Goal: Book appointment/travel/reservation

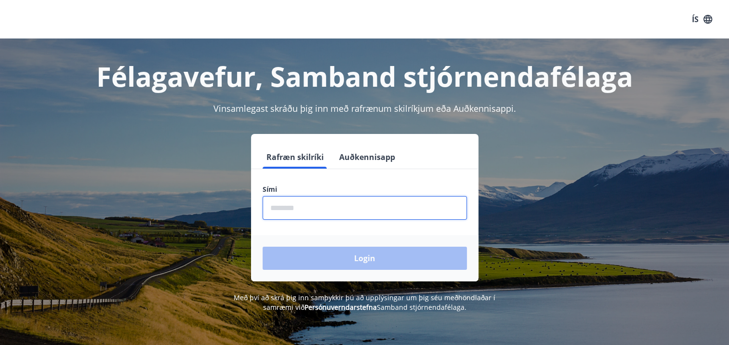
click at [283, 204] on input "phone" at bounding box center [365, 208] width 204 height 24
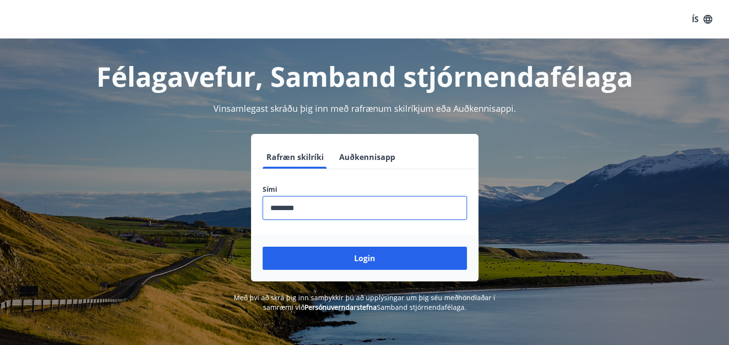
type input "********"
click at [263, 247] on button "Login" at bounding box center [365, 258] width 204 height 23
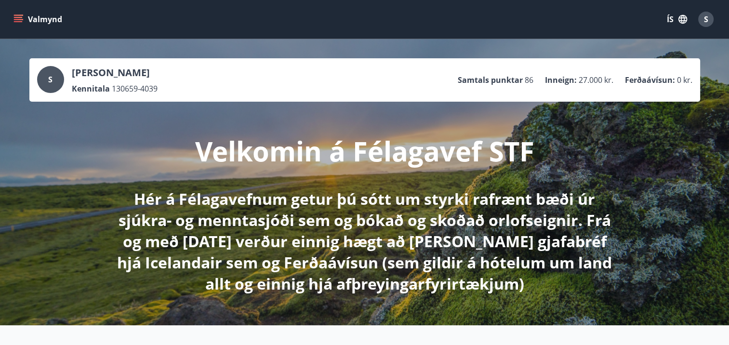
click at [17, 19] on icon "menu" at bounding box center [19, 19] width 11 height 1
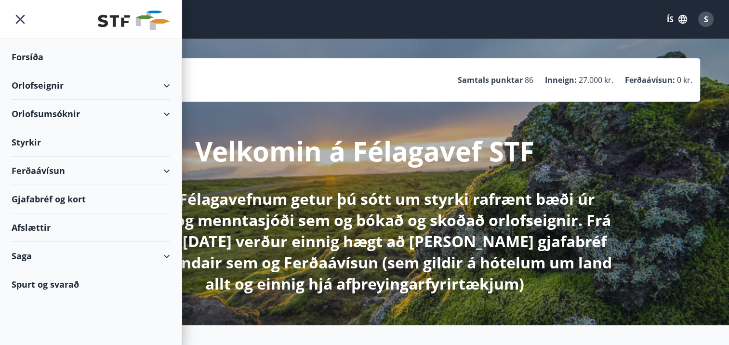
click at [163, 85] on div "Orlofseignir" at bounding box center [91, 85] width 158 height 28
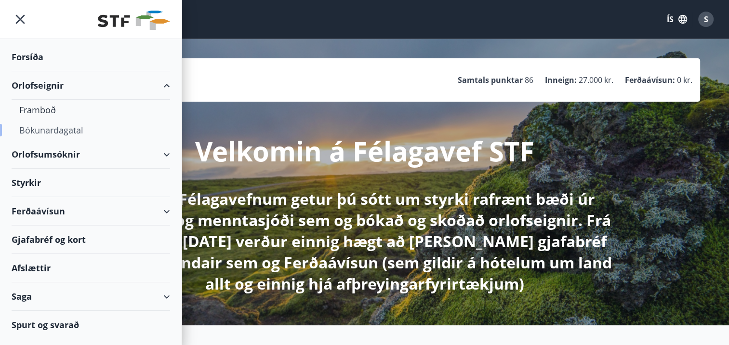
click at [66, 131] on div "Bókunardagatal" at bounding box center [90, 130] width 143 height 20
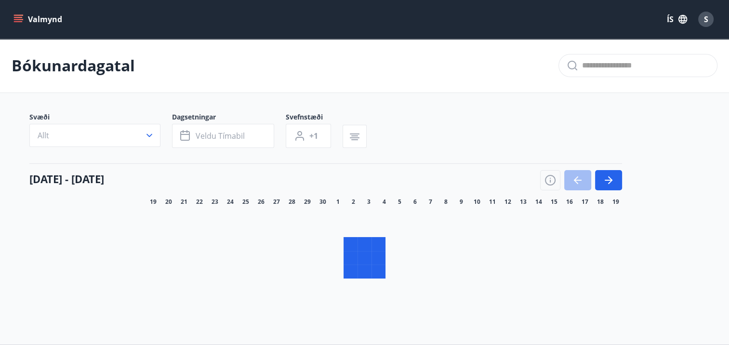
click at [149, 133] on icon "button" at bounding box center [150, 136] width 10 height 10
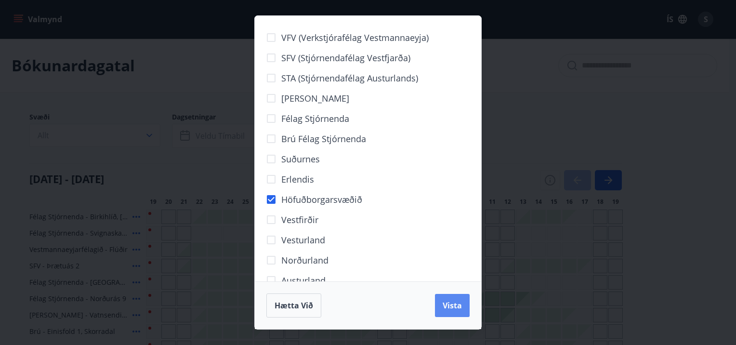
click at [458, 305] on span "Vista" at bounding box center [452, 305] width 19 height 11
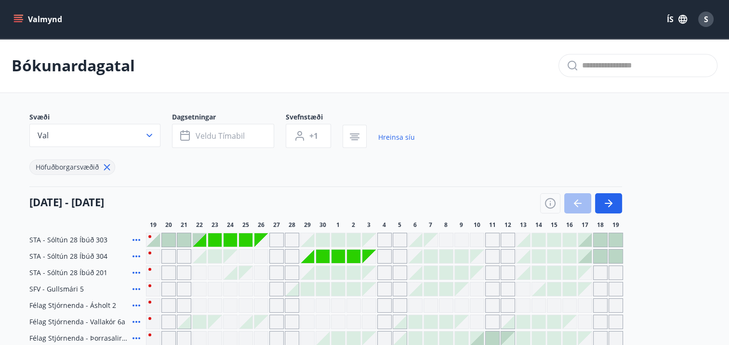
scroll to position [96, 0]
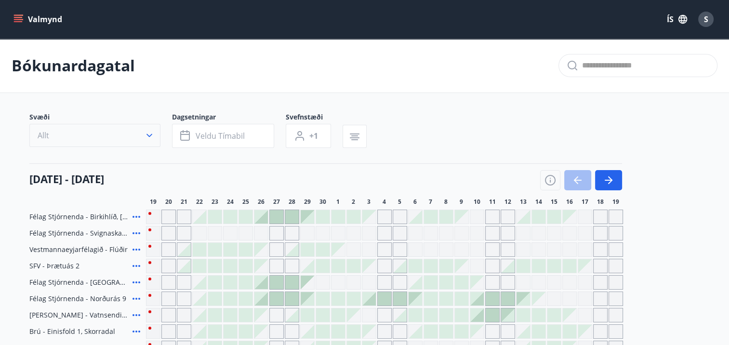
click at [148, 135] on icon "button" at bounding box center [149, 135] width 6 height 3
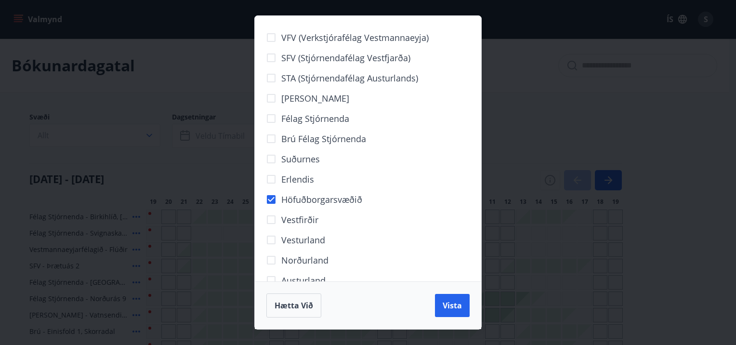
click at [455, 305] on span "Vista" at bounding box center [452, 305] width 19 height 11
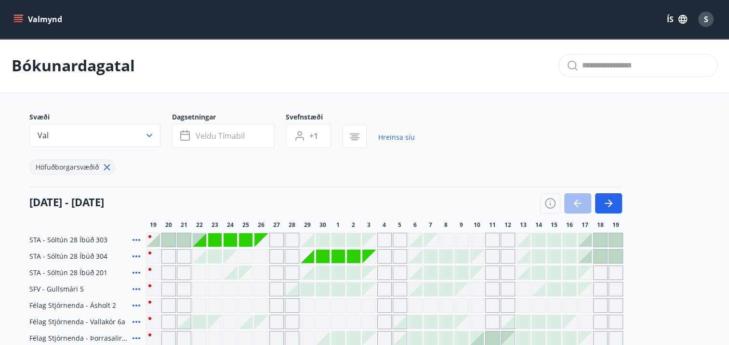
scroll to position [96, 0]
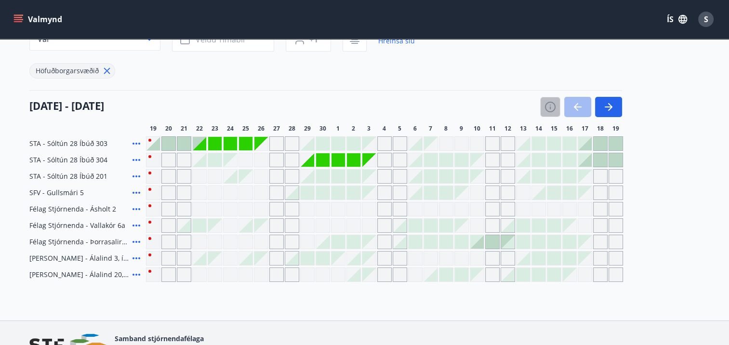
click at [547, 106] on icon "button" at bounding box center [550, 107] width 12 height 12
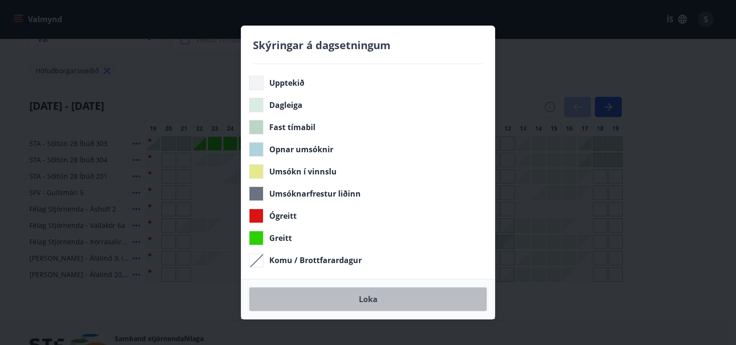
click at [373, 299] on button "Loka" at bounding box center [368, 299] width 238 height 24
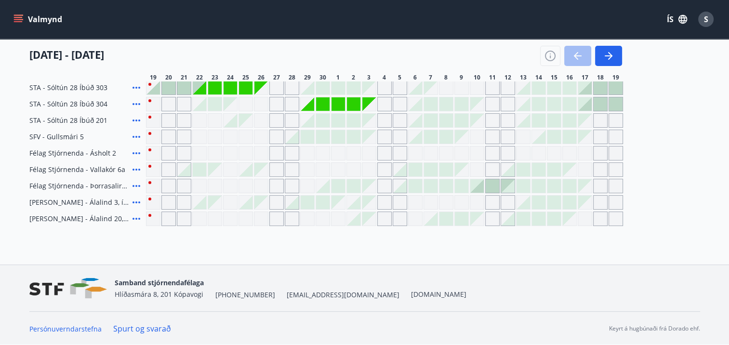
scroll to position [0, 0]
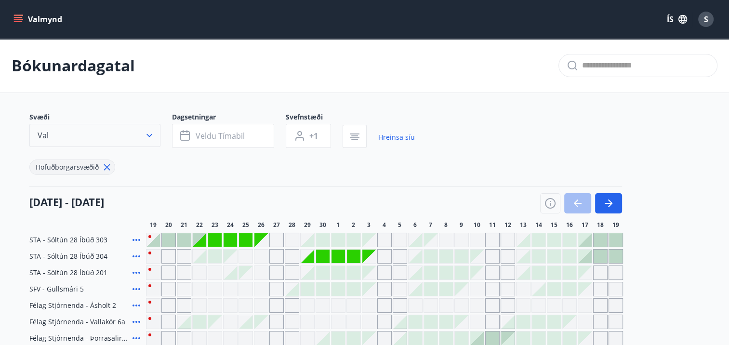
click at [146, 134] on icon "button" at bounding box center [149, 135] width 6 height 3
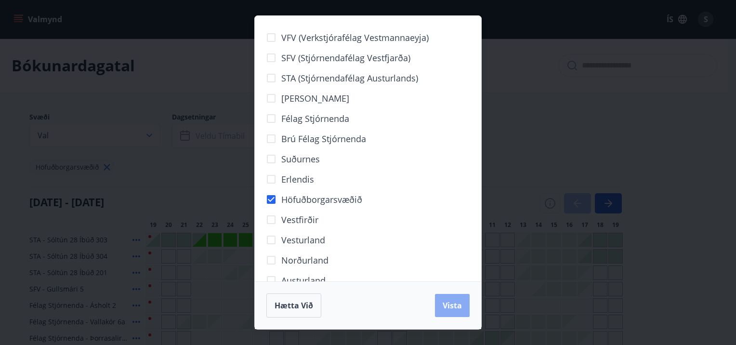
click at [451, 309] on span "Vista" at bounding box center [452, 305] width 19 height 11
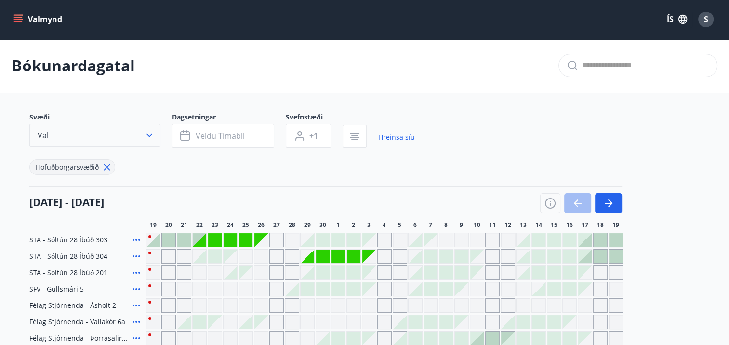
click at [150, 131] on icon "button" at bounding box center [150, 136] width 10 height 10
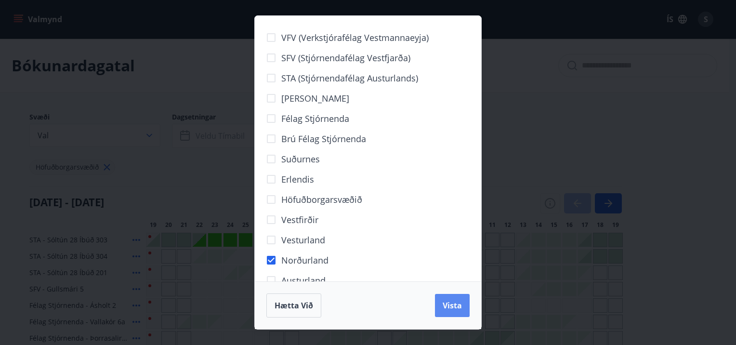
click at [449, 297] on button "Vista" at bounding box center [452, 305] width 35 height 23
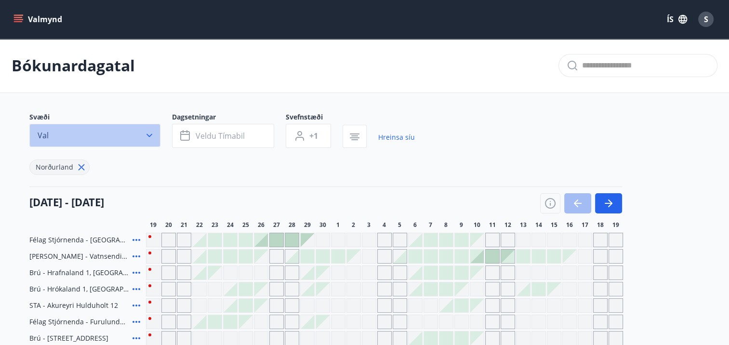
click at [152, 135] on icon "button" at bounding box center [150, 136] width 10 height 10
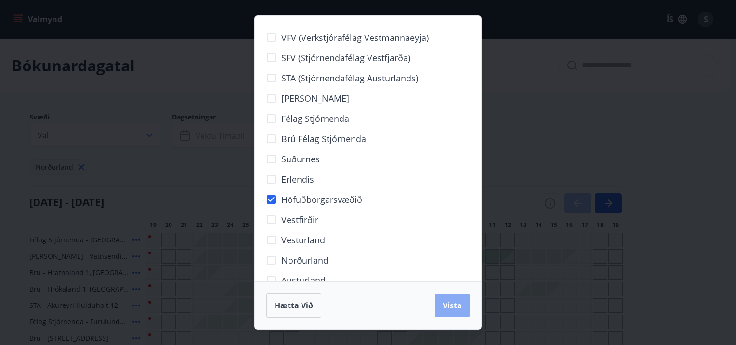
click at [448, 298] on button "Vista" at bounding box center [452, 305] width 35 height 23
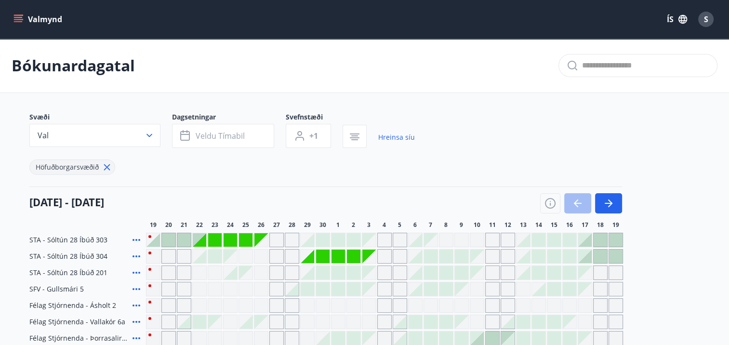
click at [311, 256] on div "Gráir dagar eru ekki bókanlegir" at bounding box center [307, 256] width 13 height 13
